Goal: Use online tool/utility: Use online tool/utility

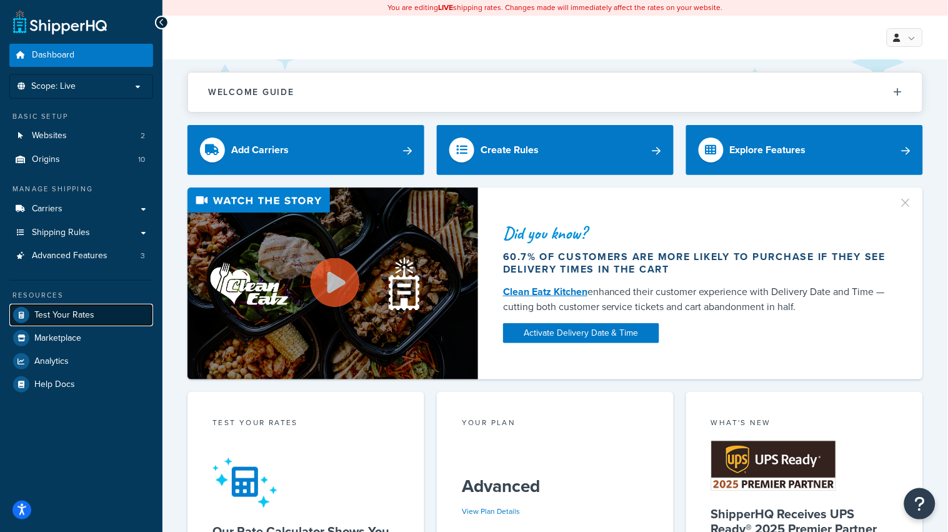
click at [54, 314] on span "Test Your Rates" at bounding box center [64, 315] width 60 height 11
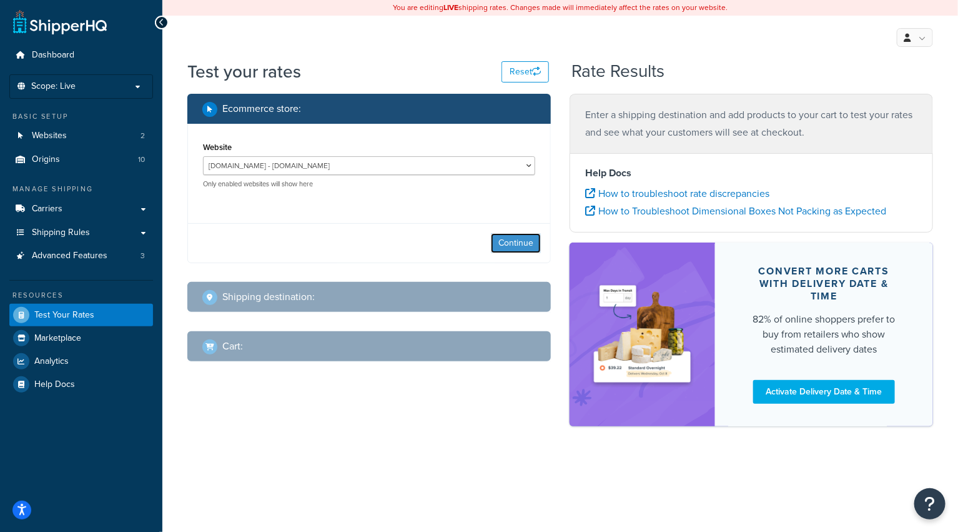
click at [514, 246] on button "Continue" at bounding box center [516, 243] width 50 height 20
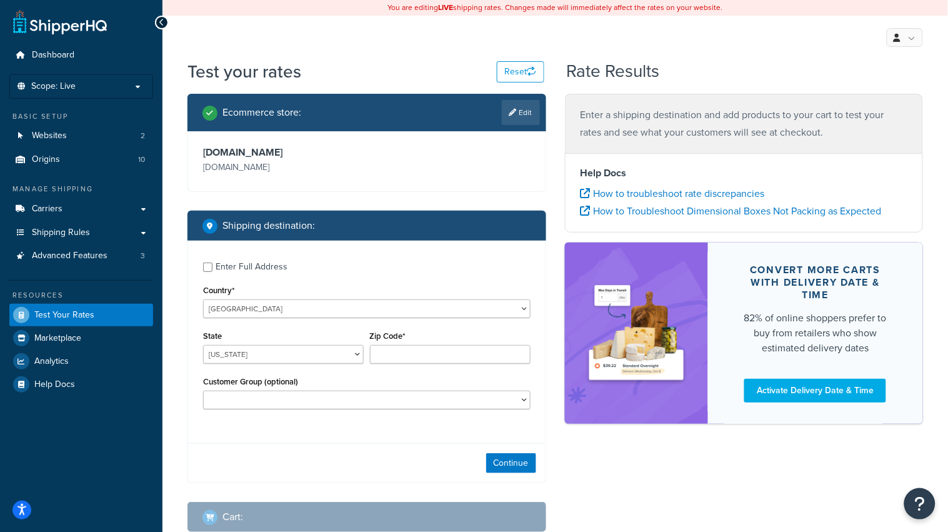
drag, startPoint x: 241, startPoint y: 264, endPoint x: 255, endPoint y: 275, distance: 17.9
click at [241, 264] on div "Enter Full Address" at bounding box center [252, 266] width 72 height 17
click at [212, 264] on input "Enter Full Address" at bounding box center [207, 266] width 9 height 9
checkbox input "true"
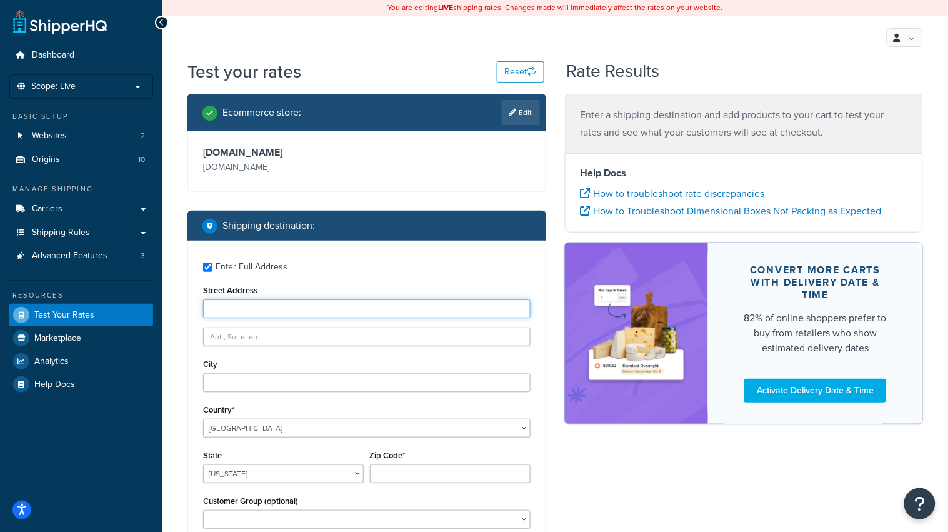
drag, startPoint x: 258, startPoint y: 301, endPoint x: 267, endPoint y: 296, distance: 10.3
click at [261, 299] on input "Street Address" at bounding box center [366, 308] width 327 height 19
type input "[STREET_ADDRESS]"
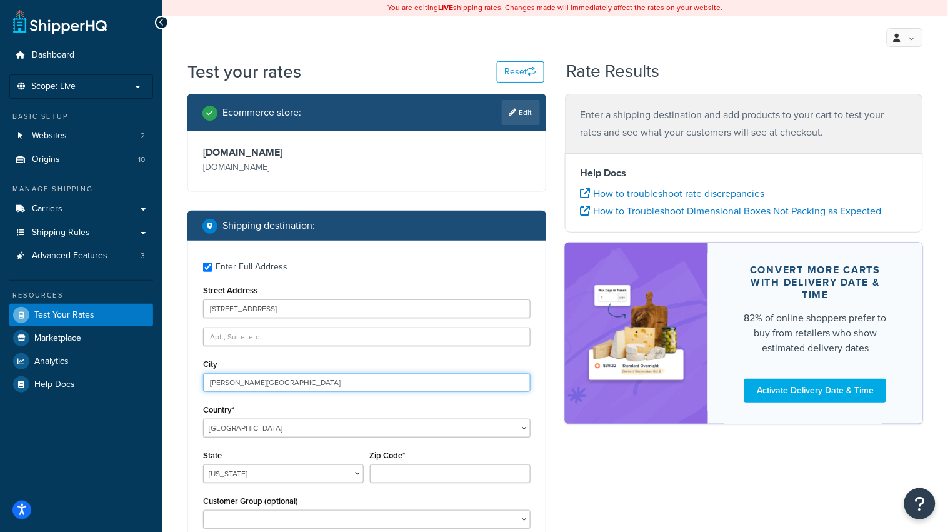
type input "[PERSON_NAME][GEOGRAPHIC_DATA]"
select select "MI"
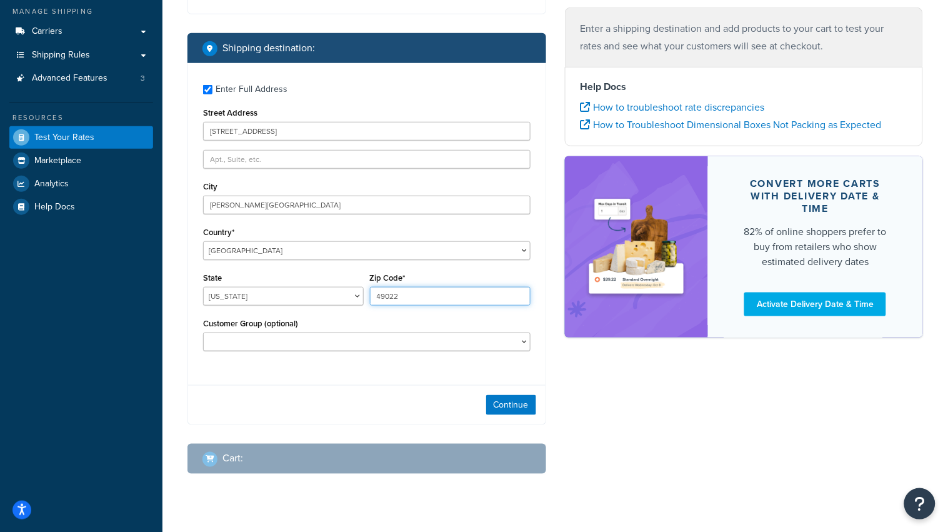
scroll to position [185, 0]
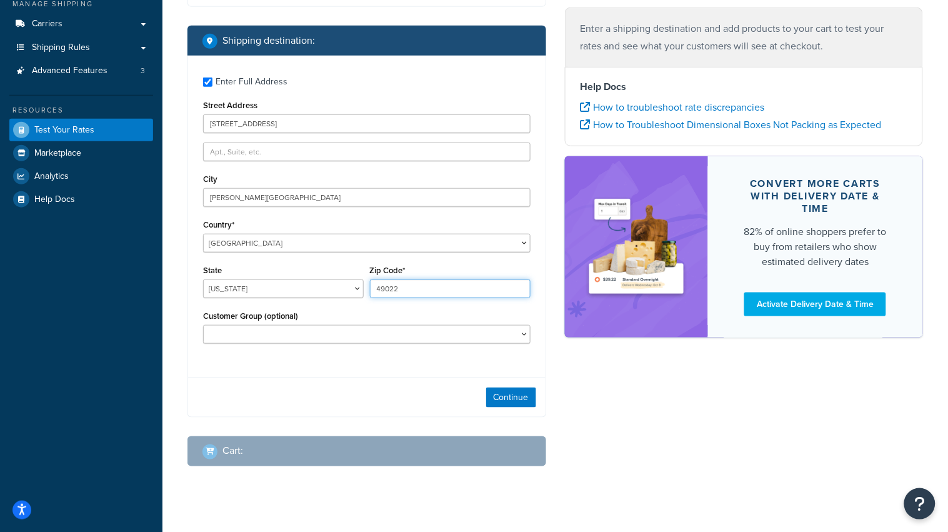
type input "49022"
click at [375, 334] on select "Logged In Not Logged in Retail Wholesale" at bounding box center [366, 334] width 327 height 19
click at [203, 325] on select "Logged In Not Logged in Retail Wholesale" at bounding box center [366, 334] width 327 height 19
click at [514, 402] on button "Continue" at bounding box center [511, 397] width 50 height 20
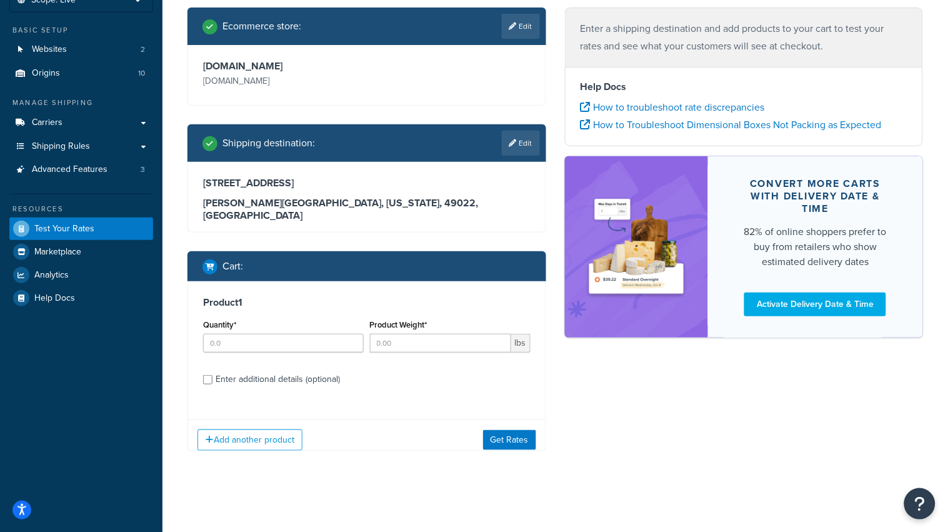
scroll to position [96, 0]
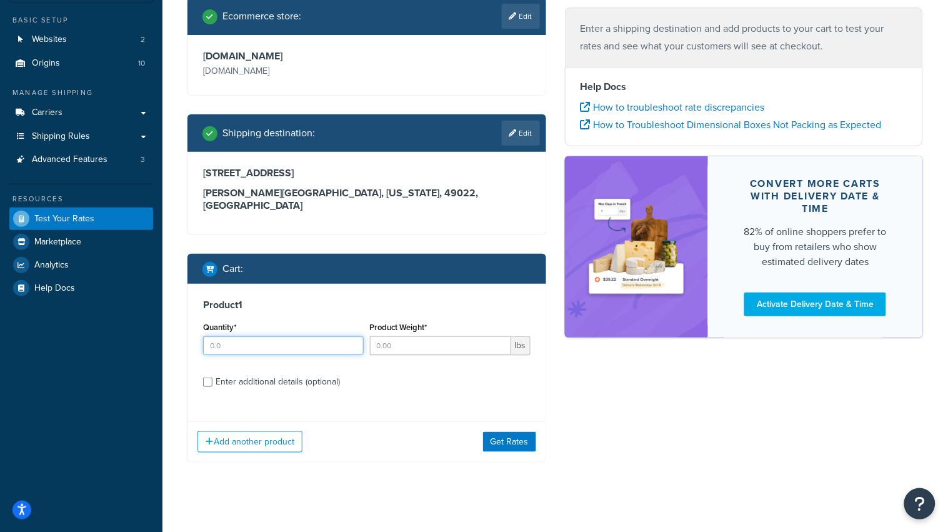
drag, startPoint x: 294, startPoint y: 344, endPoint x: 302, endPoint y: 341, distance: 8.1
click at [297, 344] on div "Quantity*" at bounding box center [283, 342] width 167 height 46
click at [308, 336] on input "Quantity*" at bounding box center [283, 345] width 161 height 19
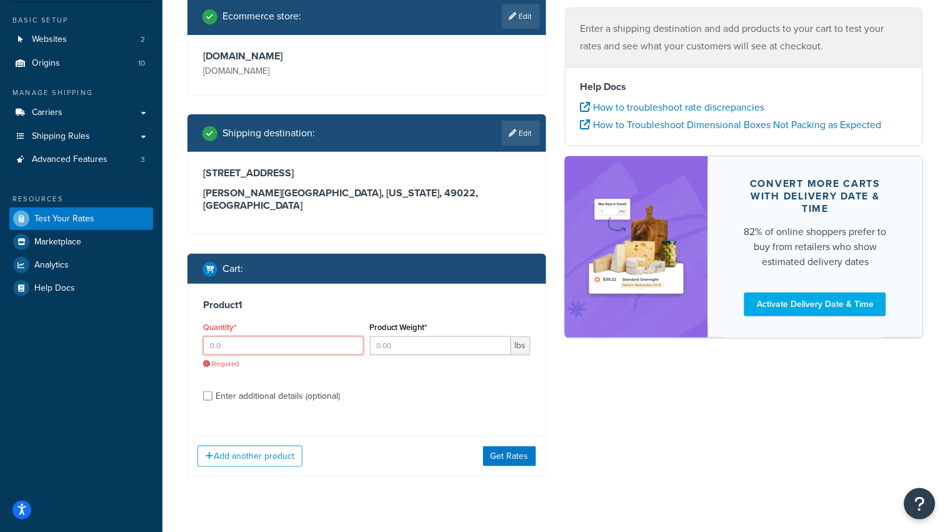
click at [306, 336] on input "Quantity*" at bounding box center [283, 345] width 161 height 19
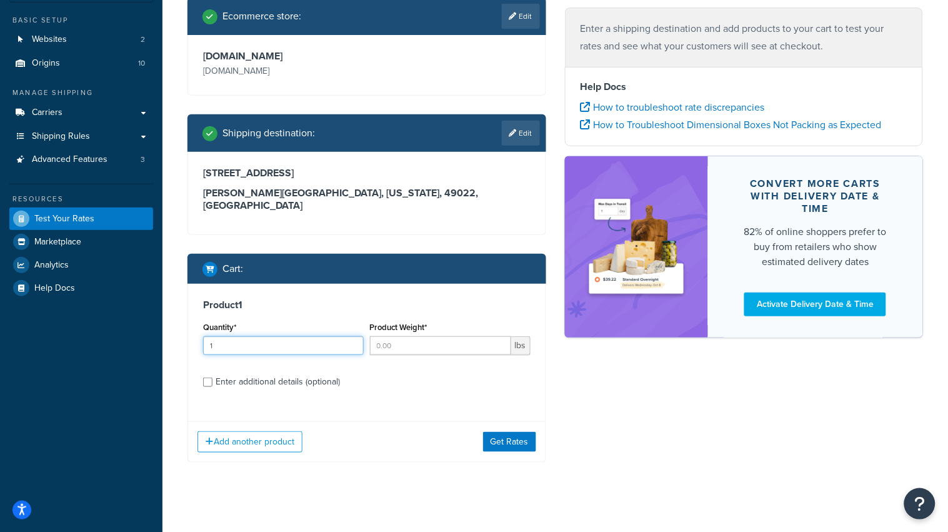
type input "1"
click at [420, 336] on input "Product Weight*" at bounding box center [440, 345] width 141 height 19
type input "3.5"
drag, startPoint x: 392, startPoint y: 375, endPoint x: 373, endPoint y: 382, distance: 20.2
click at [390, 376] on label "Enter additional details (optional)" at bounding box center [373, 380] width 315 height 20
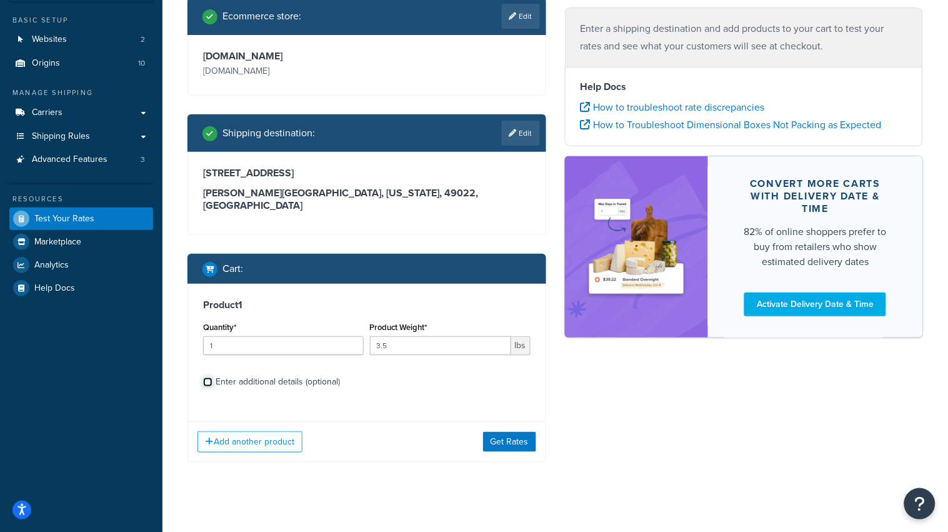
click at [212, 377] on input "Enter additional details (optional)" at bounding box center [207, 381] width 9 height 9
checkbox input "true"
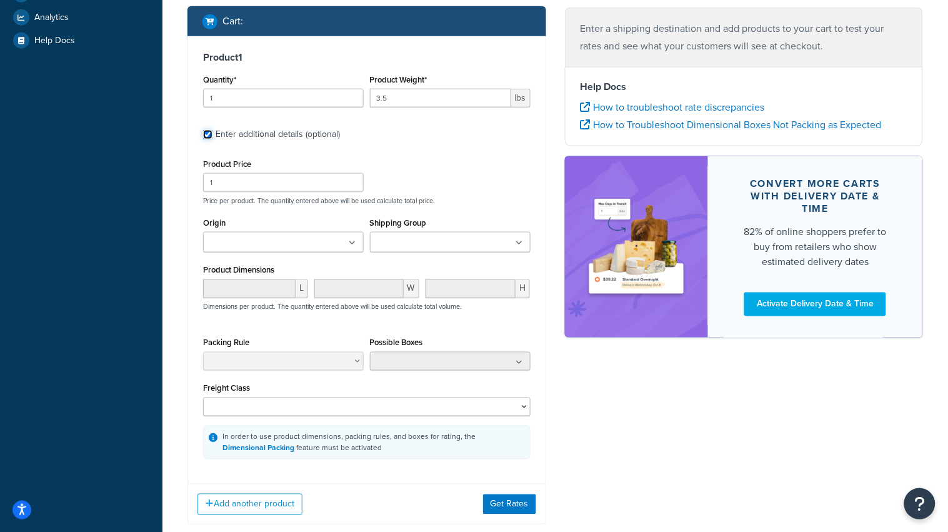
scroll to position [407, 0]
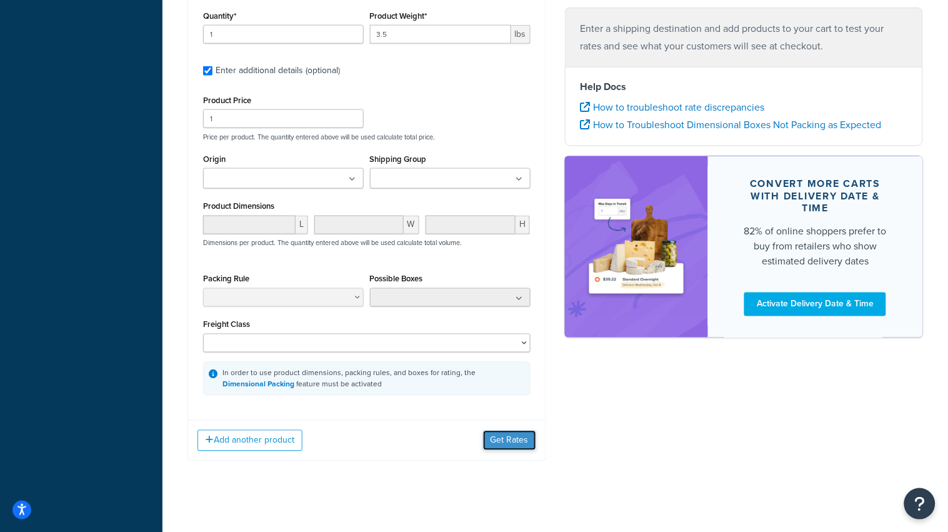
click at [517, 430] on button "Get Rates" at bounding box center [509, 440] width 53 height 20
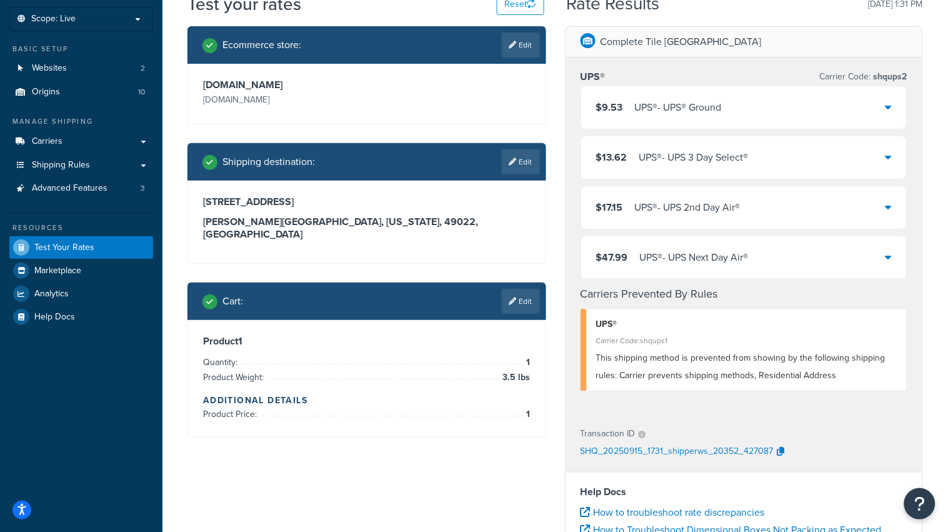
scroll to position [0, 0]
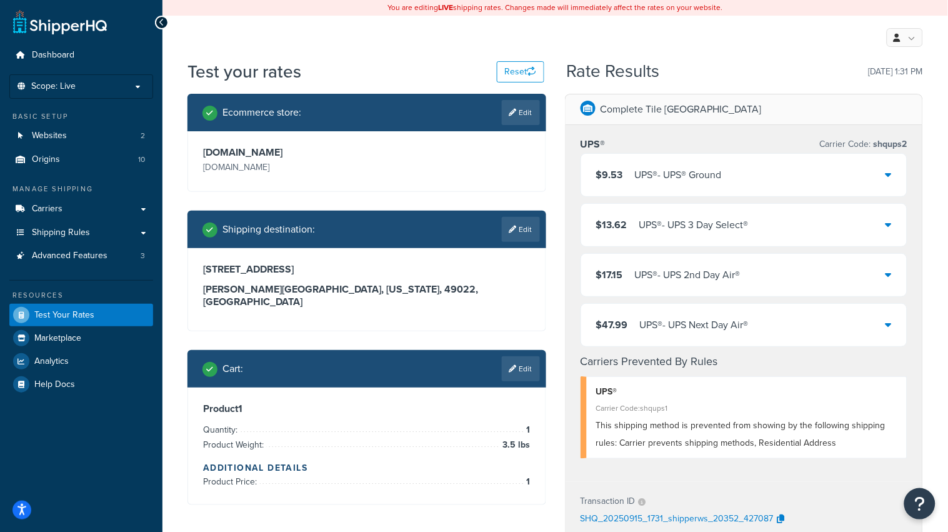
drag, startPoint x: 740, startPoint y: 282, endPoint x: 750, endPoint y: 277, distance: 11.2
click at [740, 282] on div "UPS® - UPS 2nd Day Air®" at bounding box center [688, 274] width 106 height 17
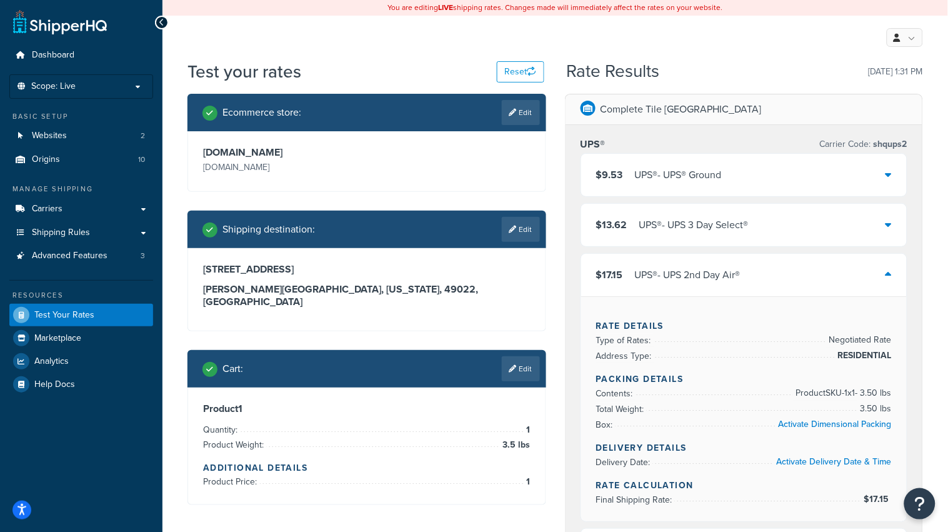
scroll to position [185, 0]
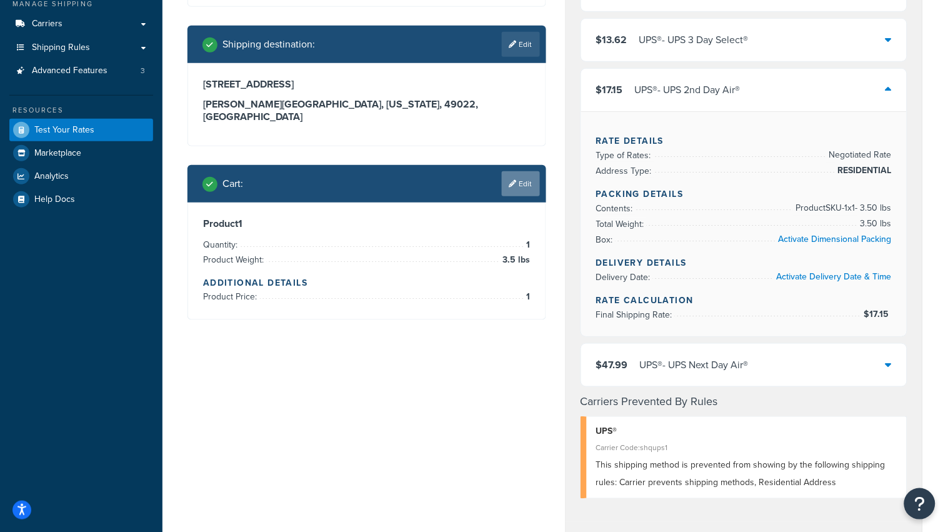
click at [539, 165] on div "Cart : Edit" at bounding box center [366, 183] width 359 height 37
click at [514, 182] on link "Edit" at bounding box center [521, 183] width 38 height 25
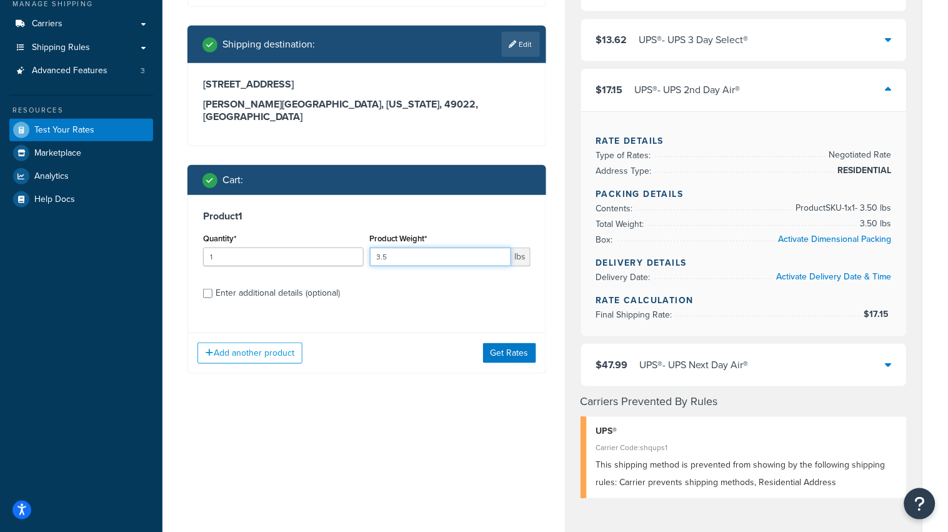
click at [422, 250] on input "3.5" at bounding box center [440, 256] width 141 height 19
type input "4"
click at [509, 343] on button "Get Rates" at bounding box center [509, 353] width 53 height 20
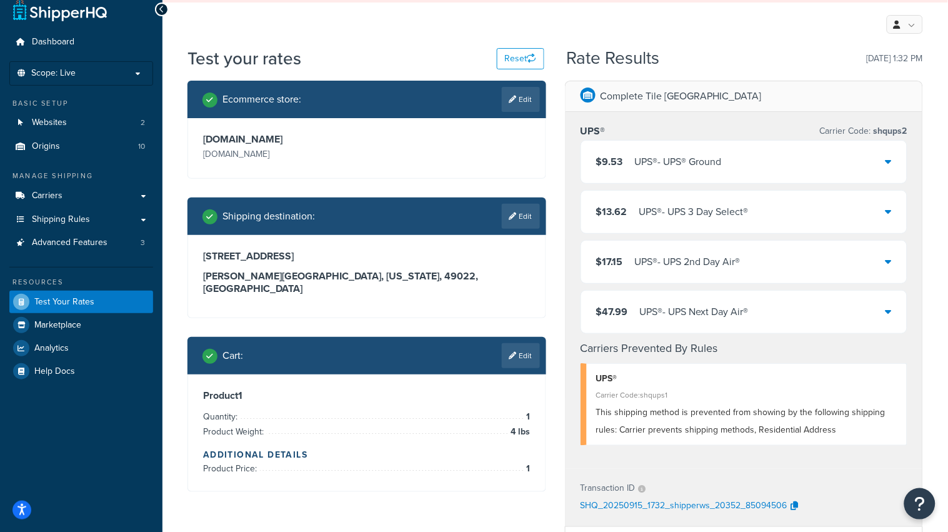
scroll to position [0, 0]
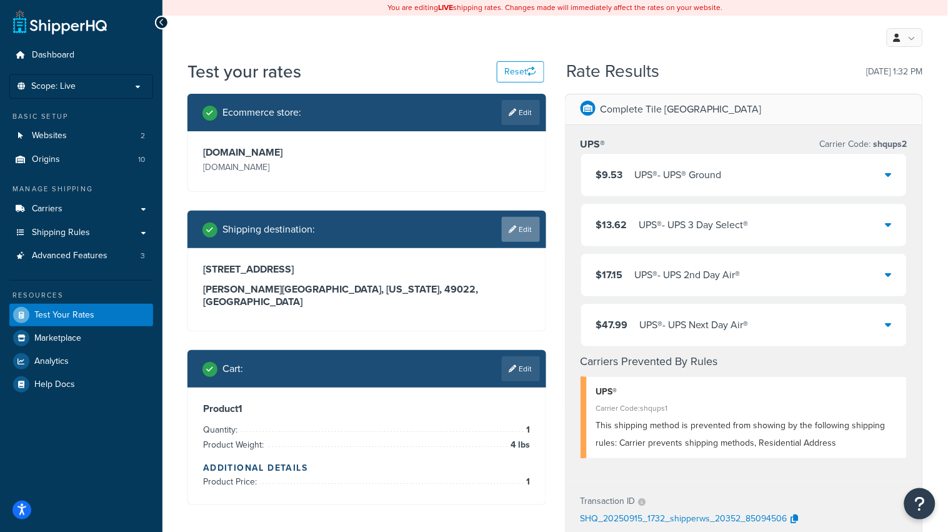
click at [521, 235] on link "Edit" at bounding box center [521, 229] width 38 height 25
select select "MI"
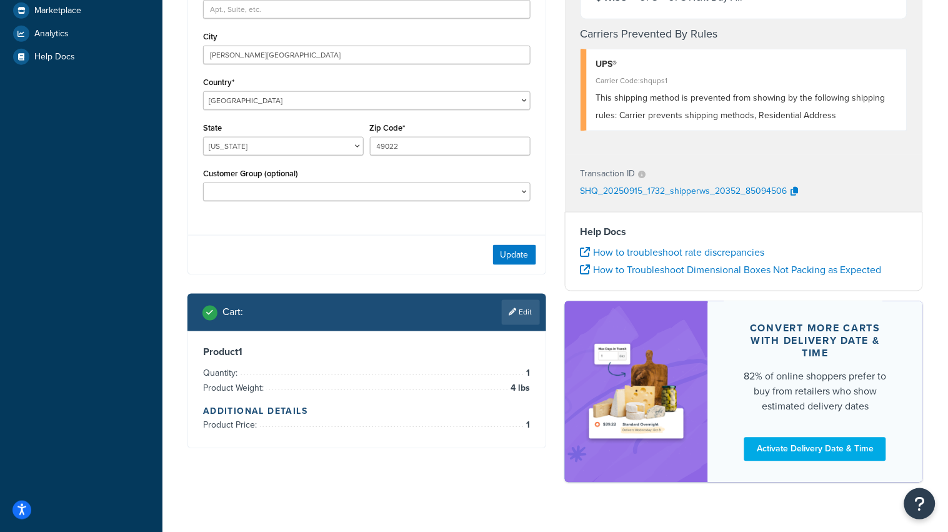
scroll to position [354, 0]
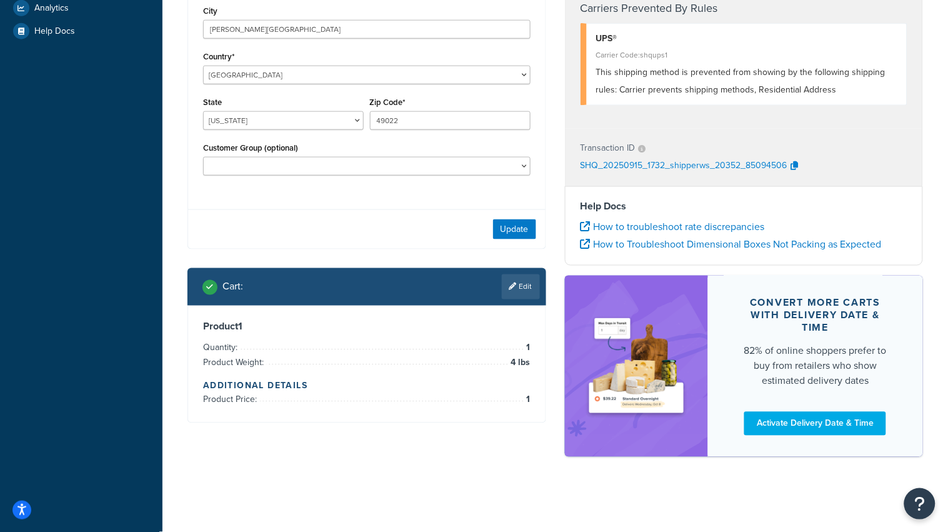
click at [519, 285] on link "Edit" at bounding box center [521, 286] width 38 height 25
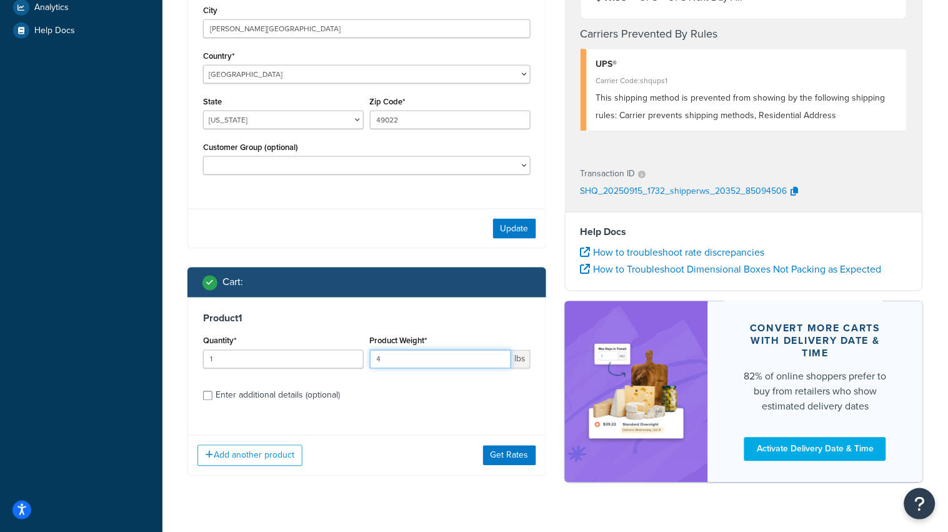
click at [421, 364] on input "4" at bounding box center [440, 359] width 141 height 19
click at [421, 363] on input "4" at bounding box center [440, 359] width 141 height 19
type input "6"
click at [514, 451] on button "Get Rates" at bounding box center [509, 455] width 53 height 20
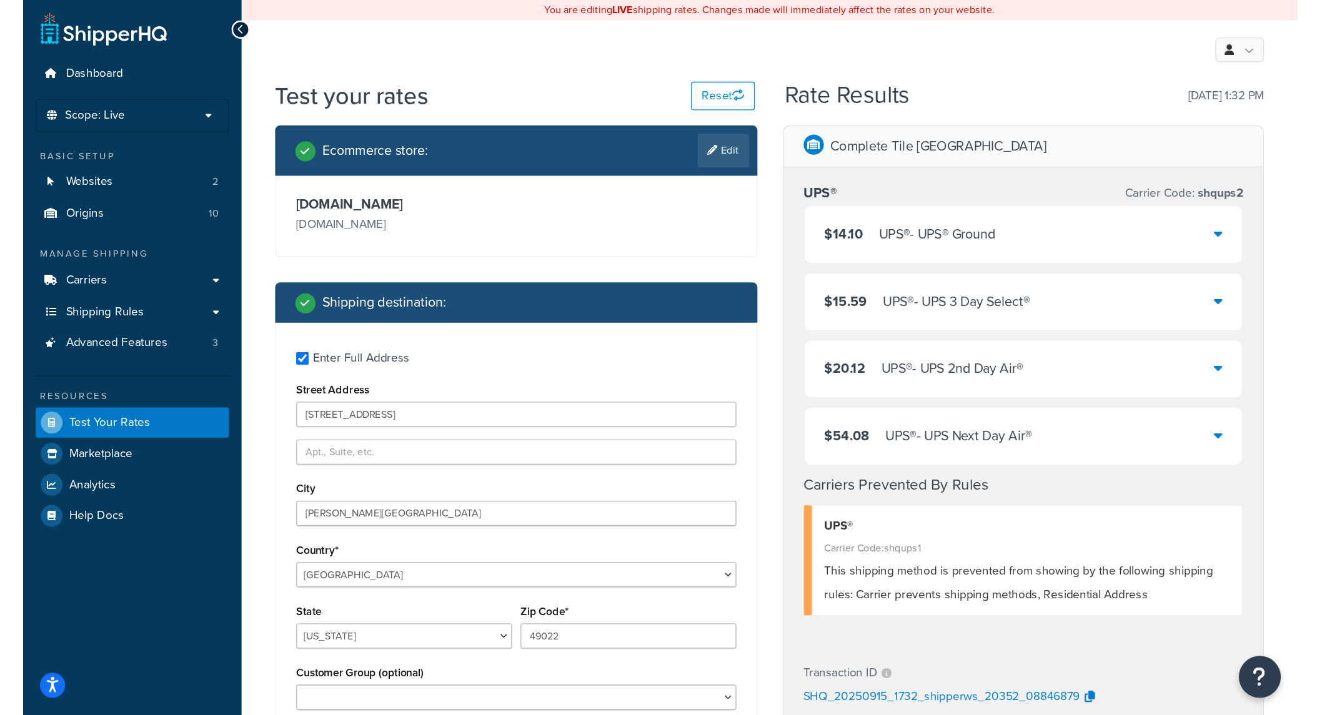
scroll to position [0, 0]
